Goal: Information Seeking & Learning: Learn about a topic

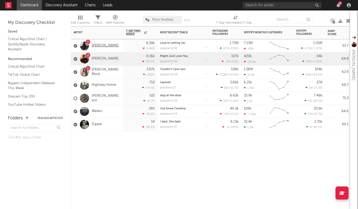
click at [103, 46] on link "[PERSON_NAME]" at bounding box center [105, 45] width 27 height 4
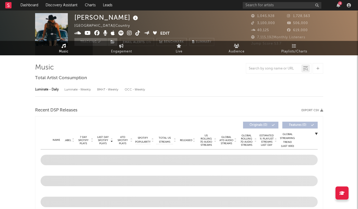
select select "6m"
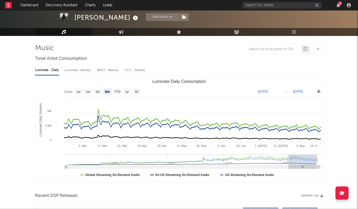
scroll to position [36, 0]
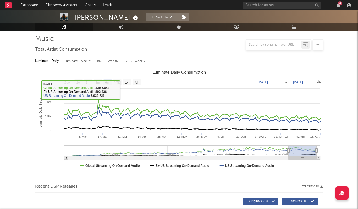
click at [81, 61] on div "Luminate - Weekly" at bounding box center [77, 61] width 27 height 9
select select "6m"
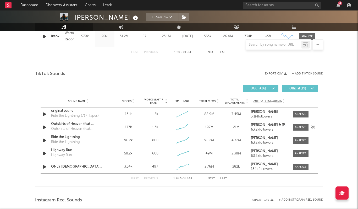
scroll to position [321, 0]
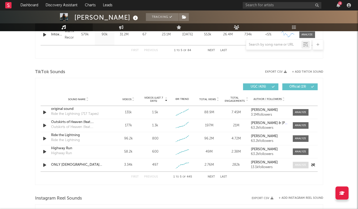
click at [297, 163] on div at bounding box center [300, 165] width 11 height 4
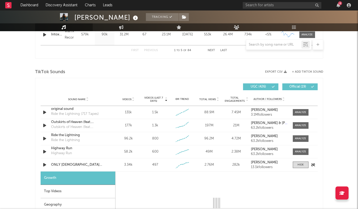
select select "1w"
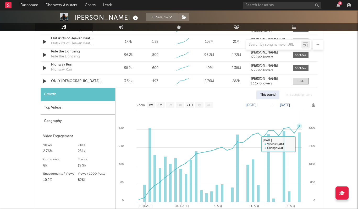
scroll to position [405, 0]
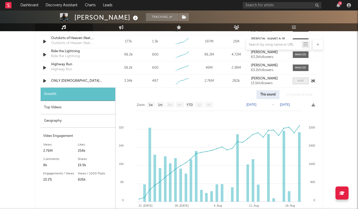
click at [297, 81] on div at bounding box center [300, 81] width 6 height 4
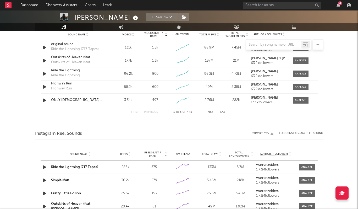
scroll to position [384, 0]
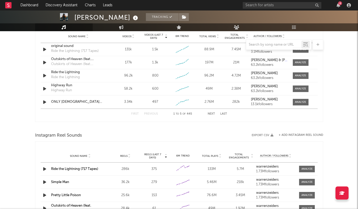
click at [212, 114] on button "Next" at bounding box center [211, 113] width 7 height 3
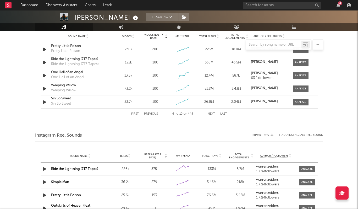
click at [212, 114] on button "Next" at bounding box center [211, 113] width 7 height 3
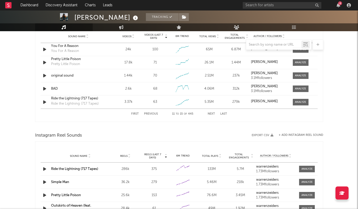
click at [212, 114] on button "Next" at bounding box center [211, 113] width 7 height 3
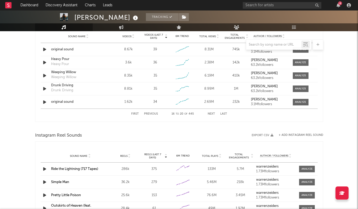
click at [222, 113] on button "Last" at bounding box center [223, 113] width 7 height 3
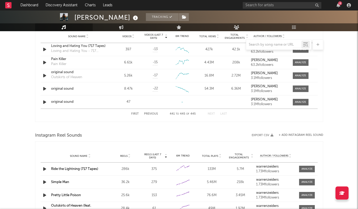
click at [134, 114] on button "First" at bounding box center [135, 113] width 8 height 3
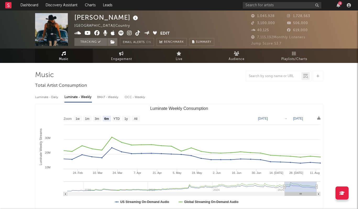
scroll to position [0, 0]
click at [31, 7] on link "Dashboard" at bounding box center [29, 5] width 25 height 10
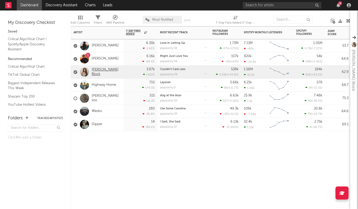
click at [104, 70] on link "[PERSON_NAME] Block" at bounding box center [106, 72] width 29 height 9
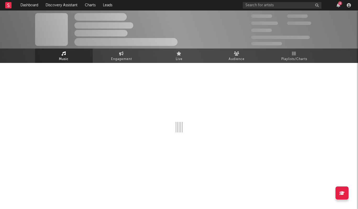
select select "6m"
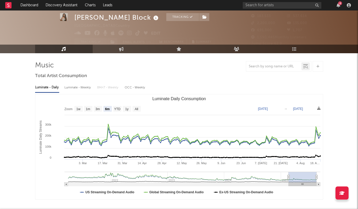
scroll to position [14, 0]
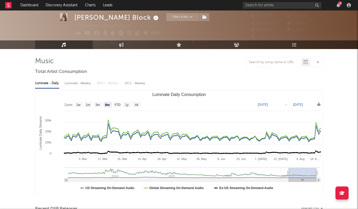
click at [83, 85] on div "Luminate - Weekly" at bounding box center [77, 83] width 27 height 9
select select "6m"
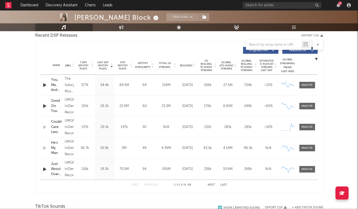
scroll to position [187, 0]
click at [306, 126] on div at bounding box center [306, 126] width 11 height 4
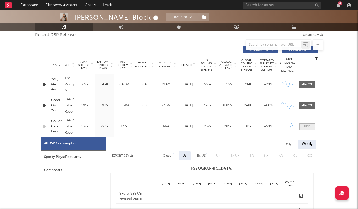
select select "1w"
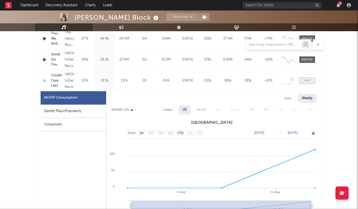
scroll to position [238, 0]
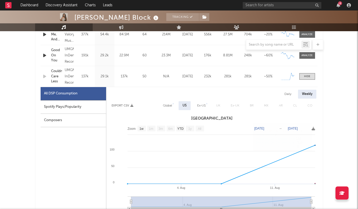
click at [288, 92] on div "Daily" at bounding box center [287, 94] width 15 height 9
select select "1w"
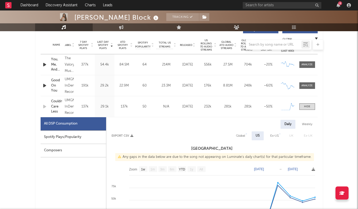
scroll to position [198, 0]
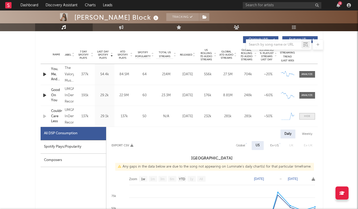
click at [308, 117] on div at bounding box center [307, 116] width 6 height 4
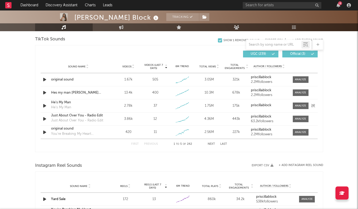
scroll to position [351, 0]
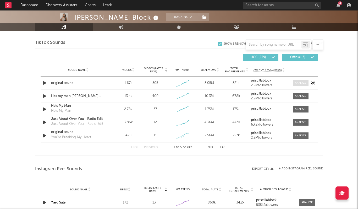
click at [299, 84] on div at bounding box center [300, 83] width 11 height 4
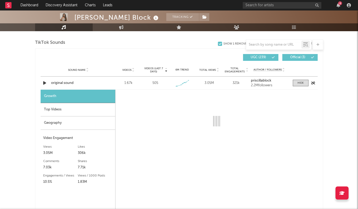
select select "1w"
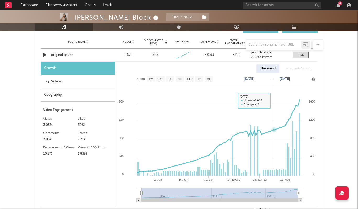
scroll to position [386, 0]
